Goal: Task Accomplishment & Management: Use online tool/utility

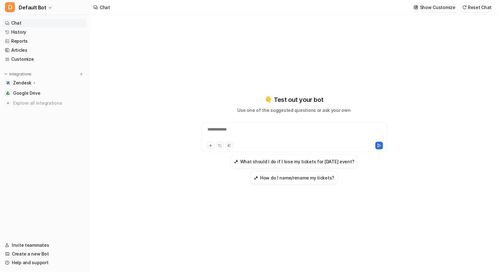
click at [213, 130] on div "**********" at bounding box center [294, 133] width 182 height 14
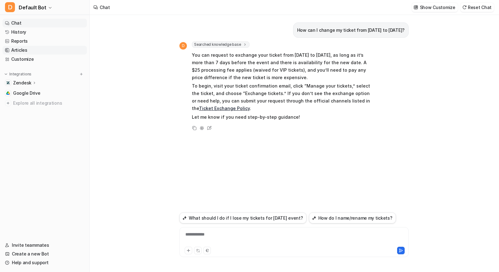
click at [21, 50] on link "Articles" at bounding box center [44, 50] width 84 height 9
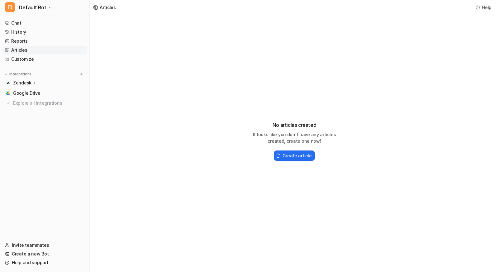
click at [26, 82] on p "Zendesk" at bounding box center [22, 83] width 18 height 6
click at [26, 102] on p "Sources" at bounding box center [26, 101] width 17 height 6
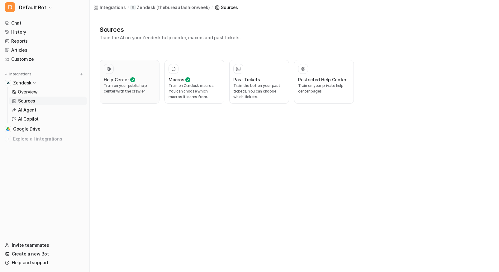
click at [123, 85] on p "Train on your public help center with the crawler" at bounding box center [130, 88] width 52 height 11
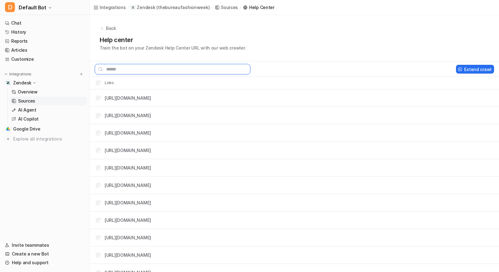
click at [150, 67] on input "text" at bounding box center [173, 69] width 156 height 11
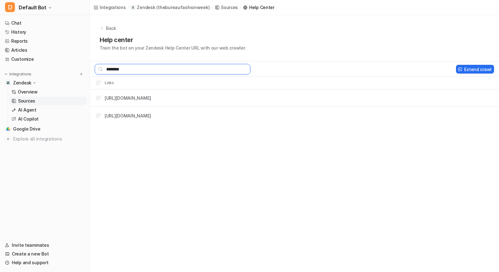
type input "********"
click at [476, 69] on button "Extend crawl" at bounding box center [475, 69] width 38 height 9
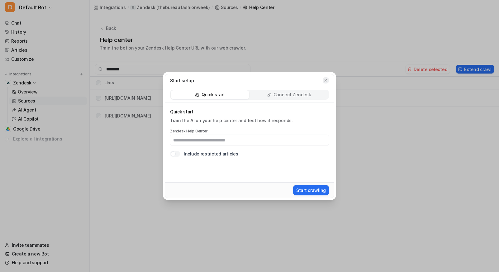
click at [325, 80] on icon "button" at bounding box center [326, 80] width 4 height 4
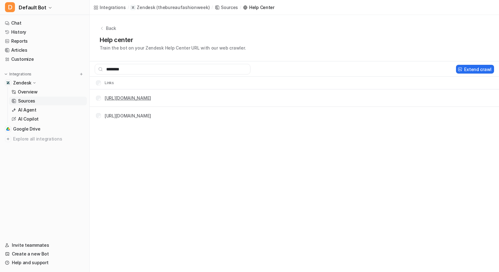
click at [151, 100] on link "[URL][DOMAIN_NAME]" at bounding box center [128, 97] width 46 height 5
click at [155, 178] on div "Integrations / Zendesk ( thebureaufashionweek ) / Sources / Help Center Back He…" at bounding box center [249, 136] width 499 height 272
click at [29, 109] on p "AI Agent" at bounding box center [27, 110] width 18 height 6
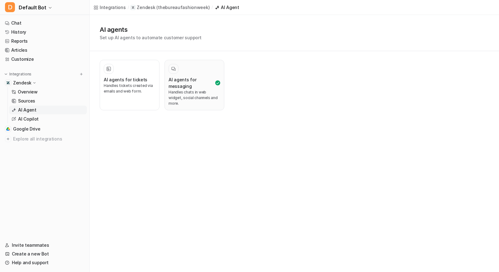
click at [184, 86] on h3 "AI agents for messaging" at bounding box center [190, 82] width 45 height 13
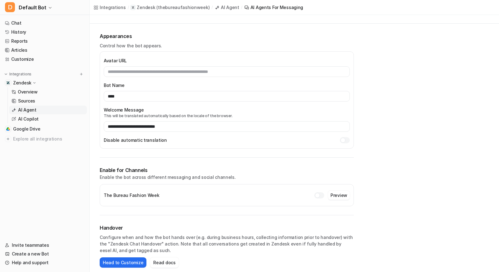
scroll to position [42, 0]
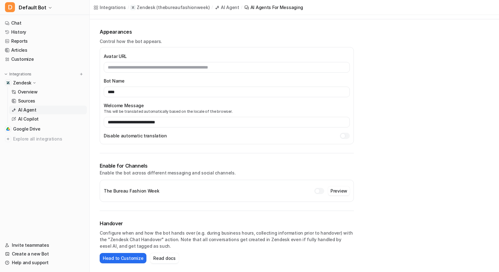
click at [322, 192] on div at bounding box center [319, 191] width 10 height 6
